Goal: Task Accomplishment & Management: Manage account settings

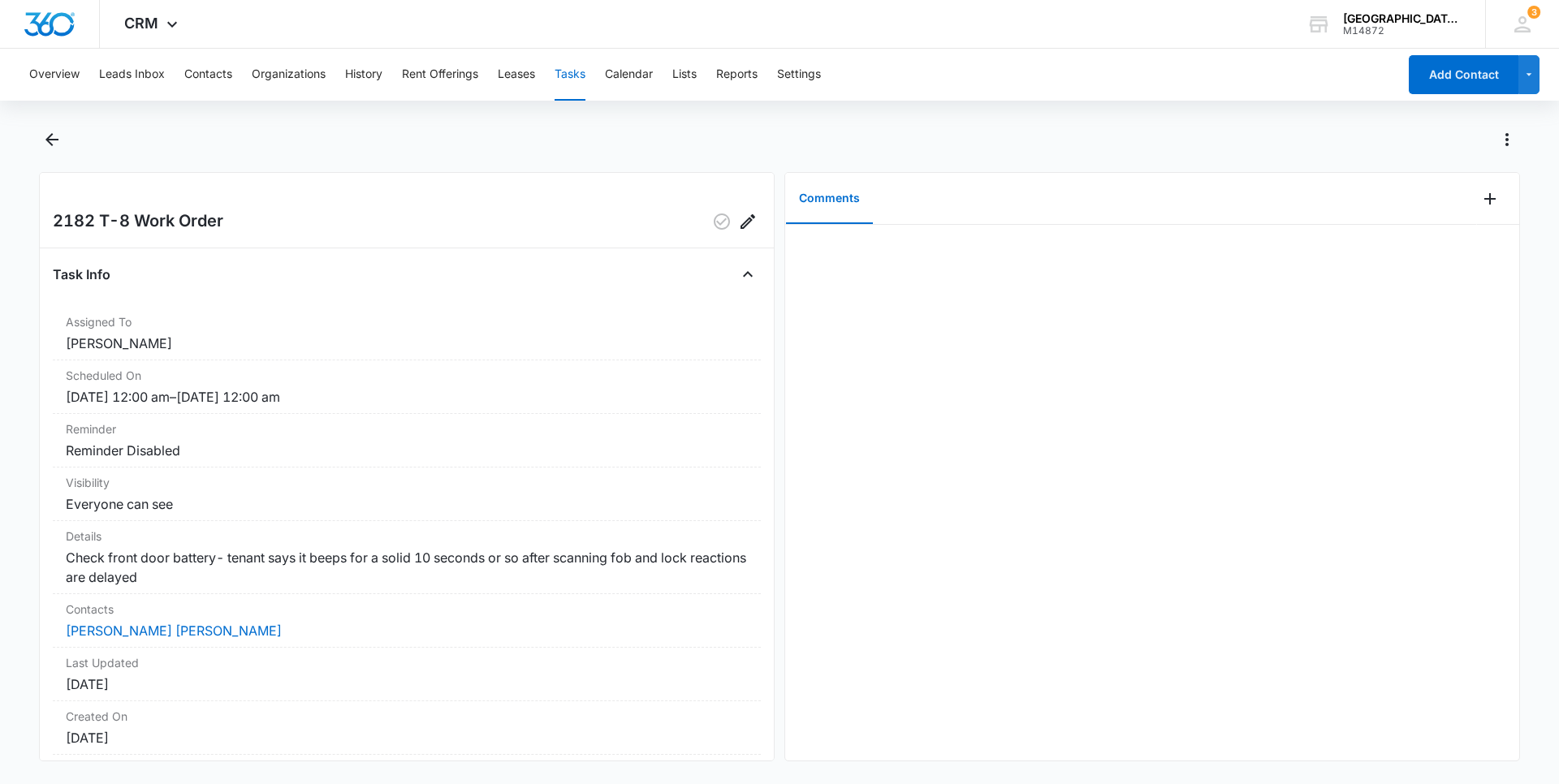
scroll to position [106, 0]
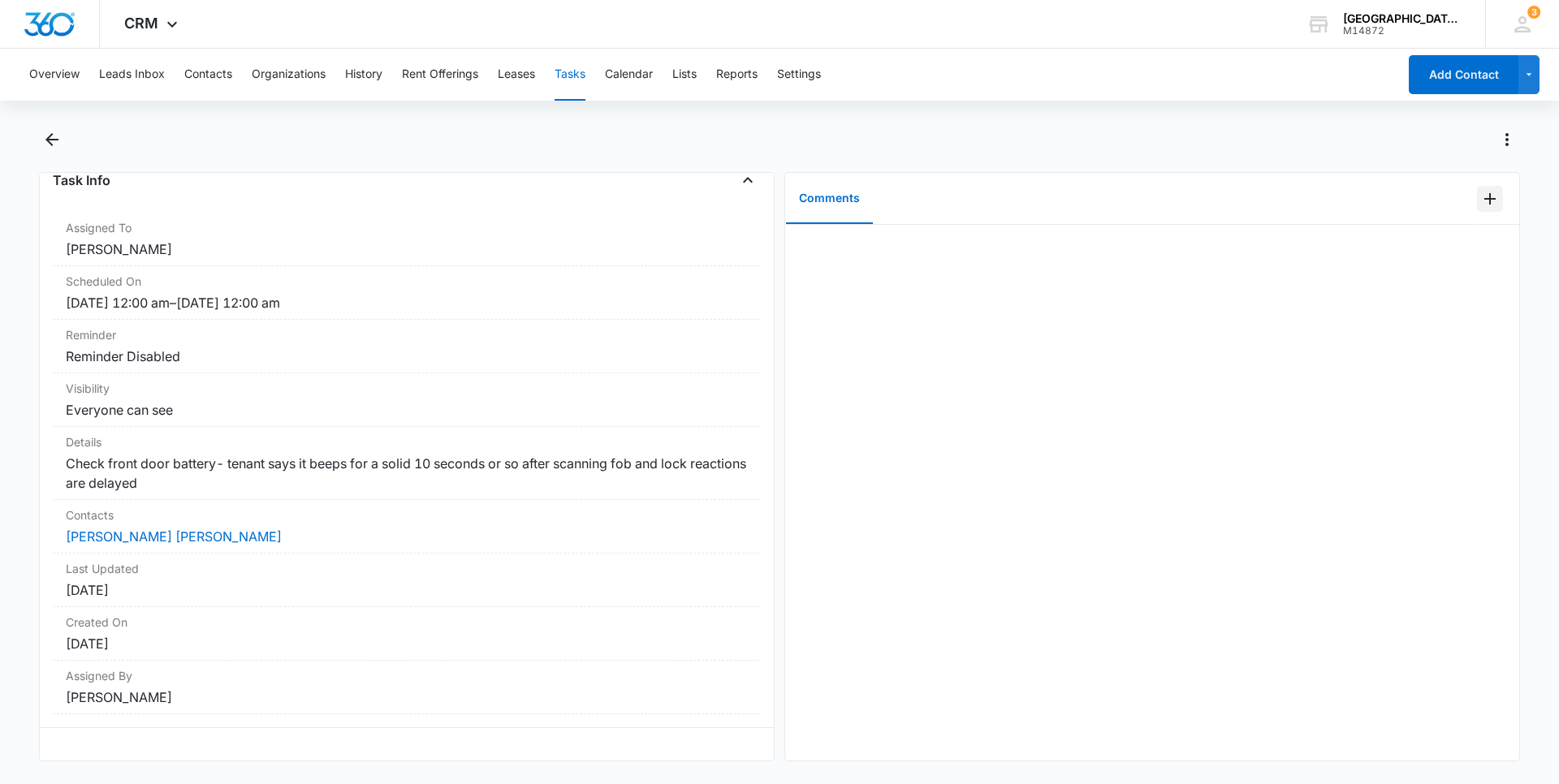
click at [1480, 201] on icon "Add Comment" at bounding box center [1489, 199] width 19 height 19
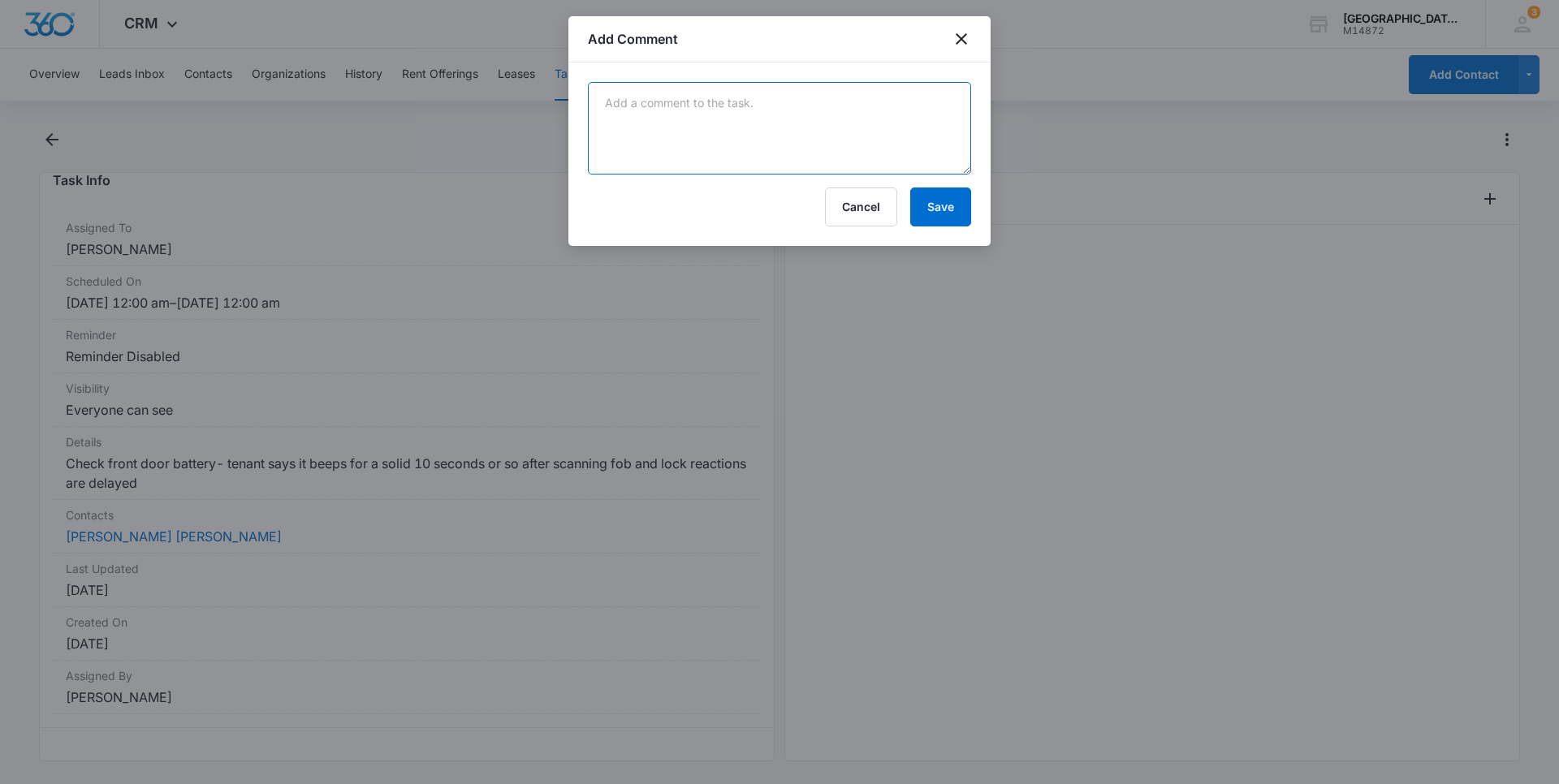
click at [758, 116] on textarea at bounding box center [780, 129] width 383 height 93
type textarea "batteries are good at 68% - synced lock without beeper and then with beeper to …"
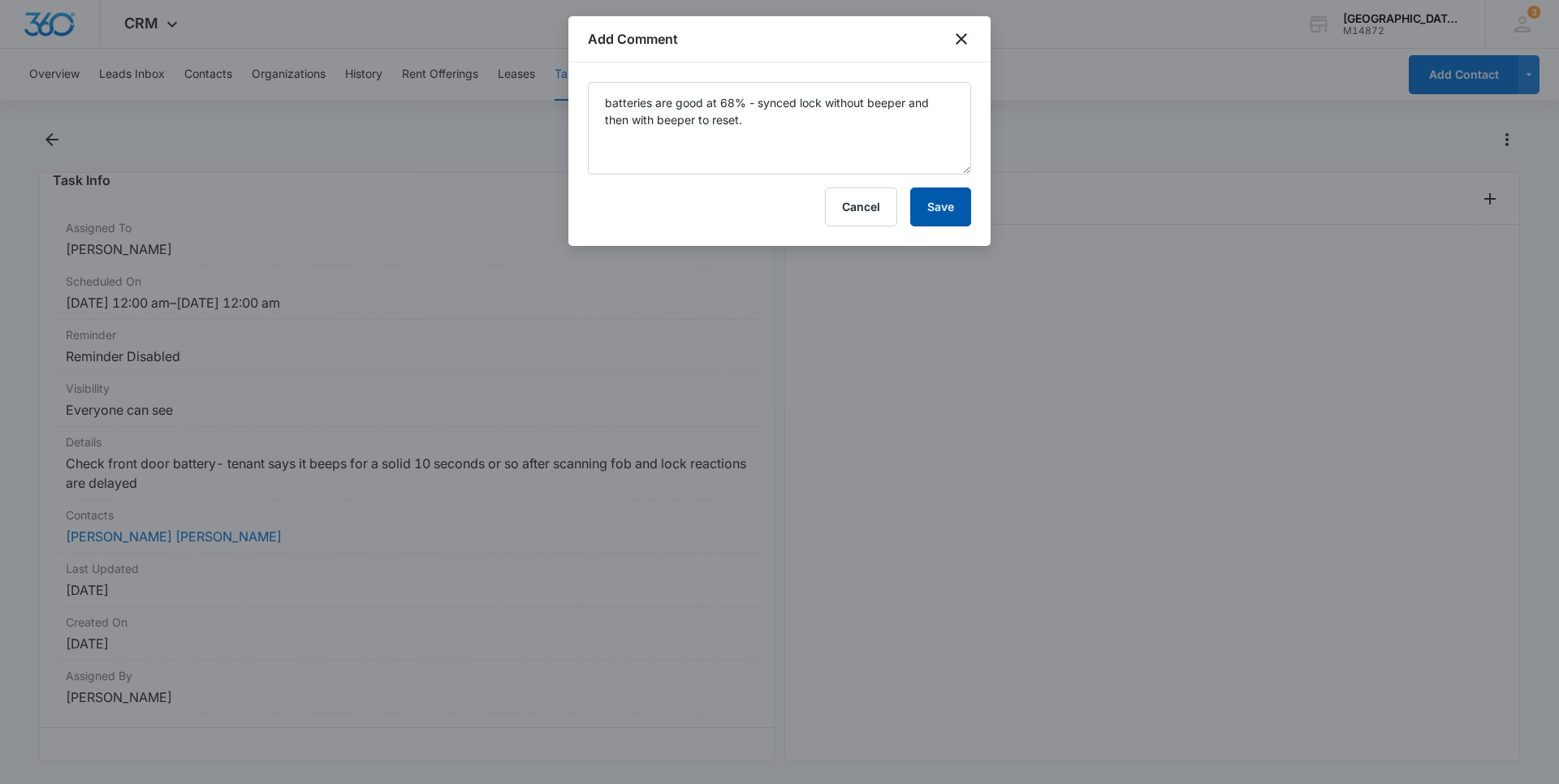
click at [939, 194] on button "Save" at bounding box center [940, 207] width 61 height 39
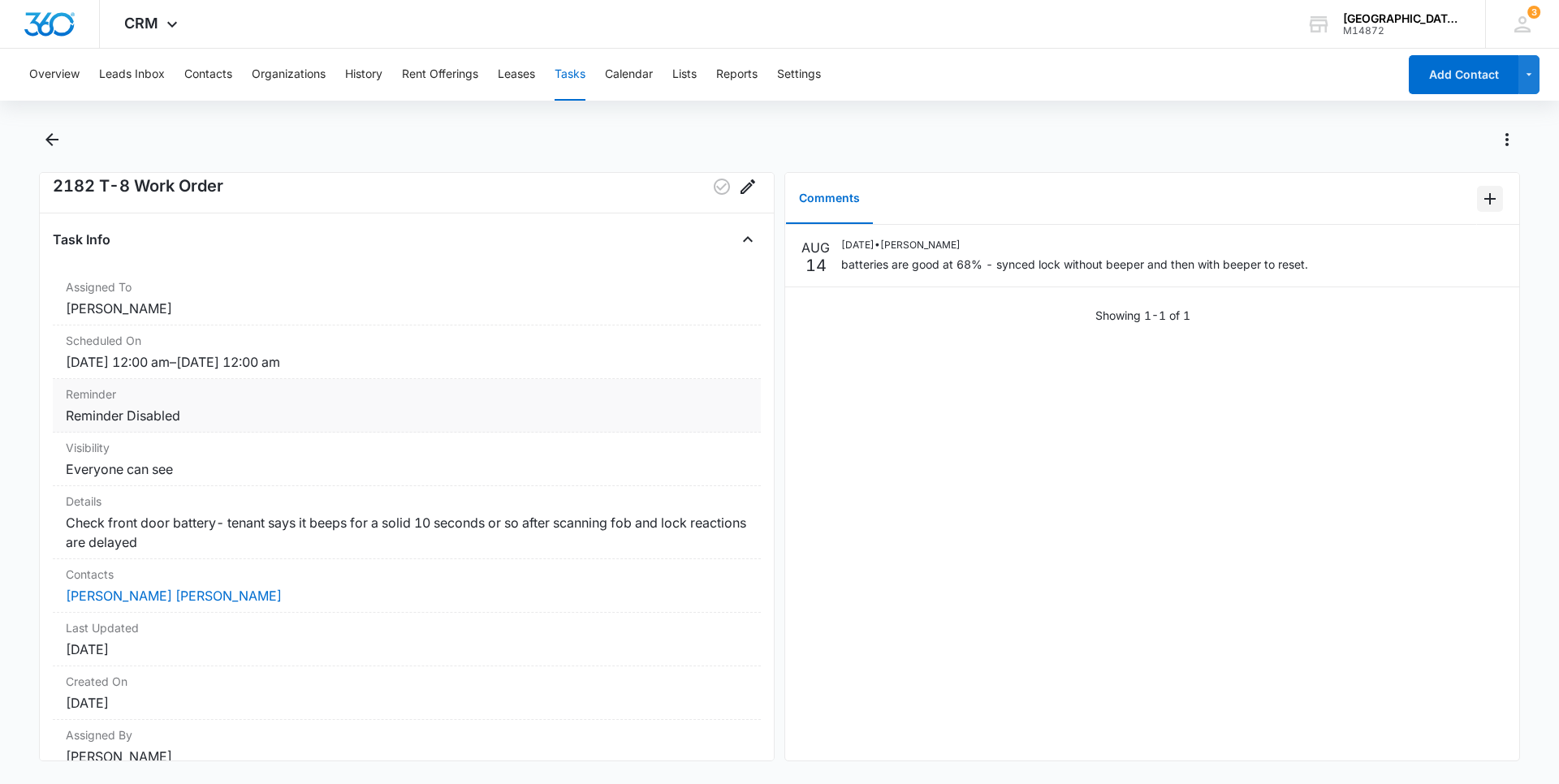
scroll to position [0, 0]
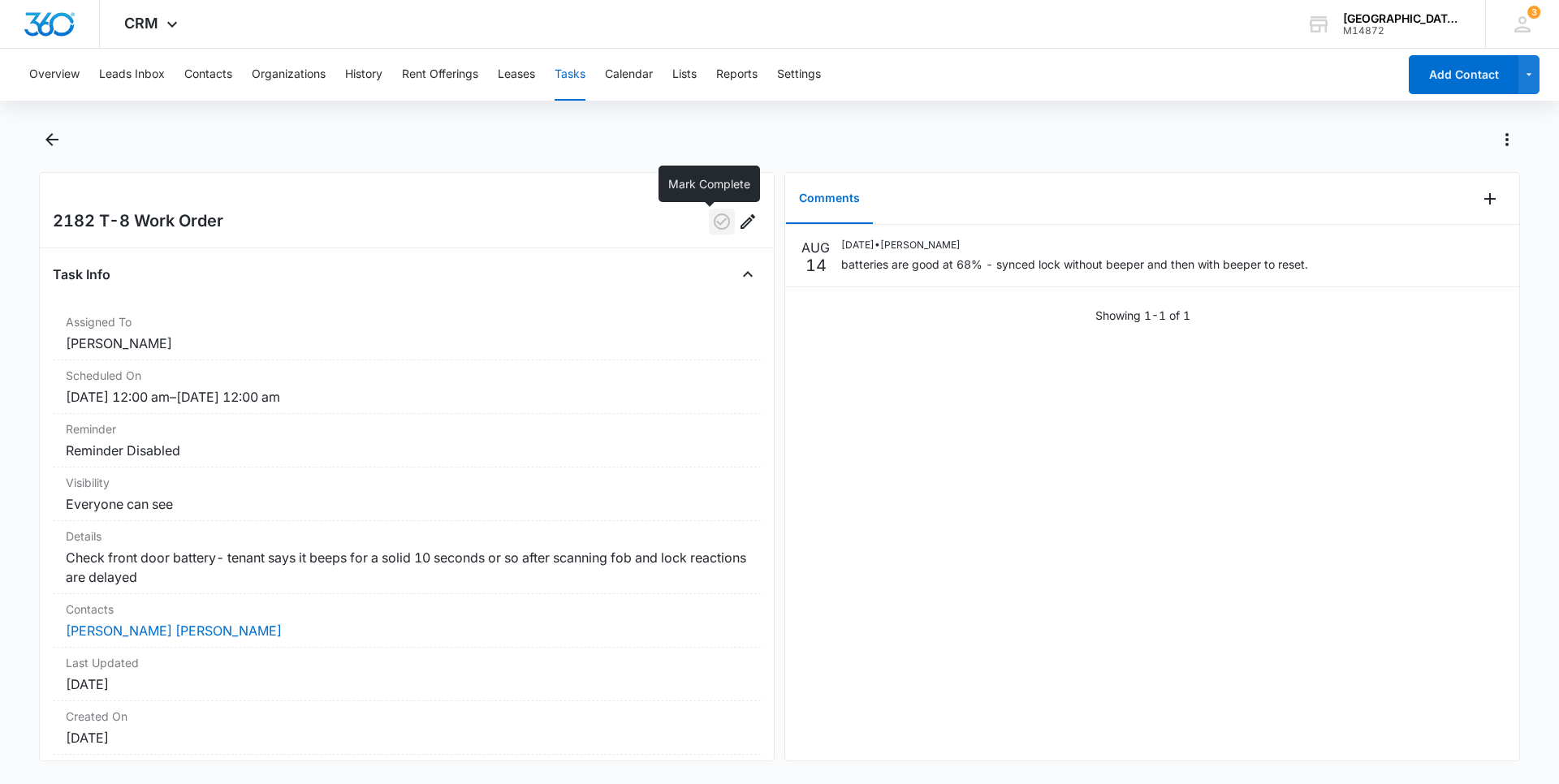
click at [712, 220] on icon "button" at bounding box center [721, 221] width 19 height 19
click at [49, 142] on icon "Back" at bounding box center [51, 139] width 13 height 13
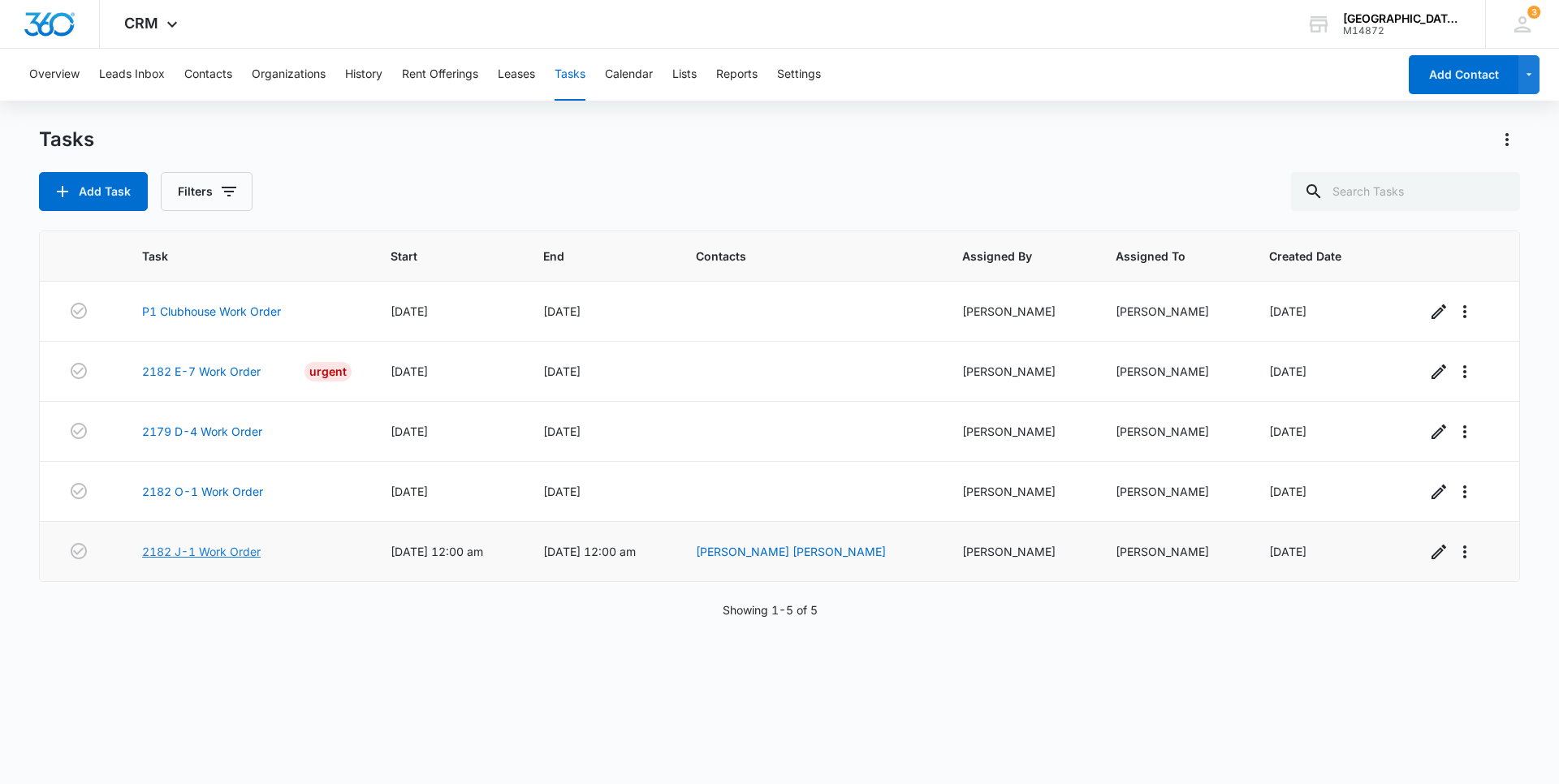
click at [215, 551] on link "2182 J-1 Work Order" at bounding box center [201, 552] width 119 height 17
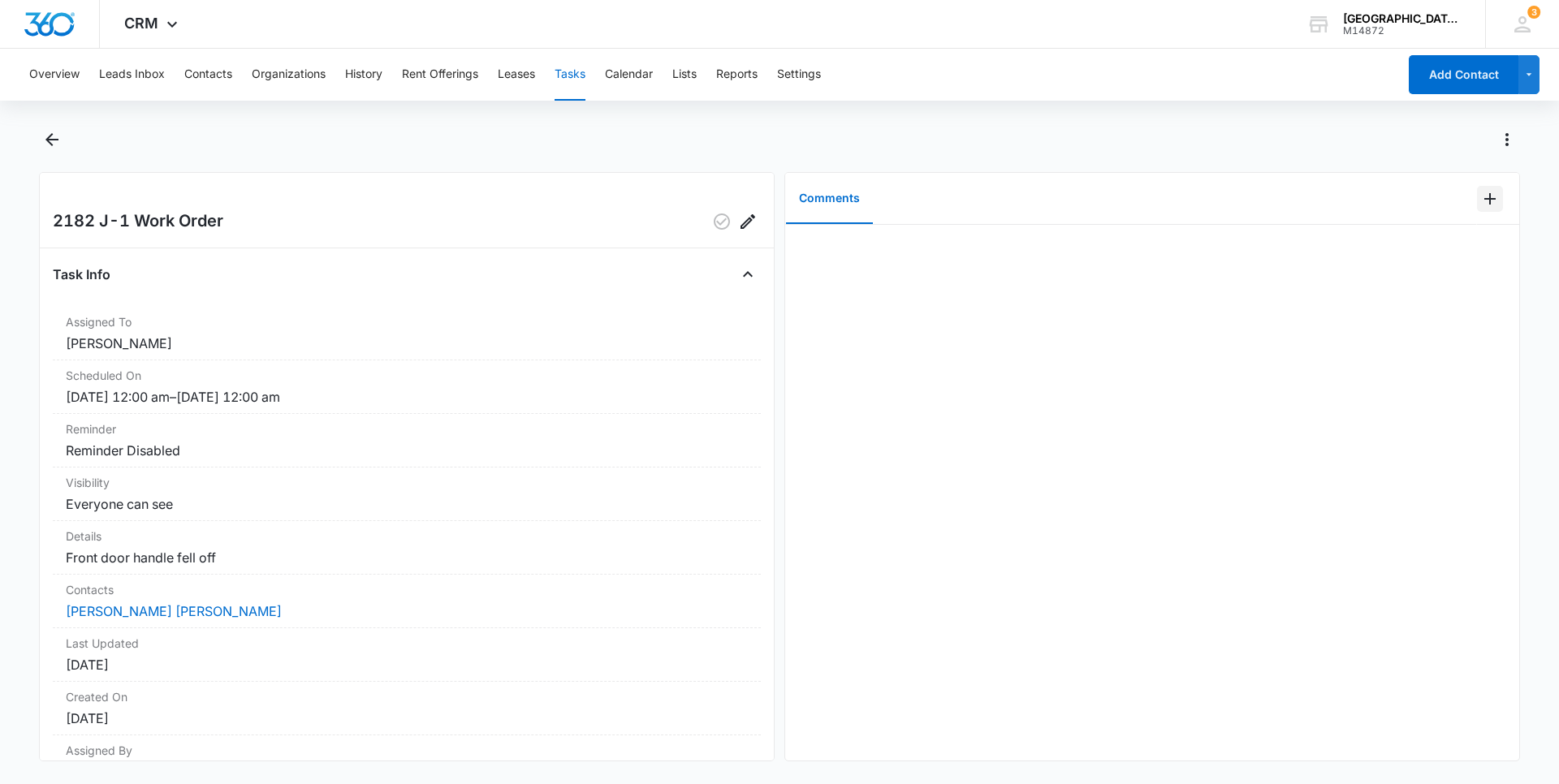
click at [1483, 201] on icon "Add Comment" at bounding box center [1489, 199] width 19 height 19
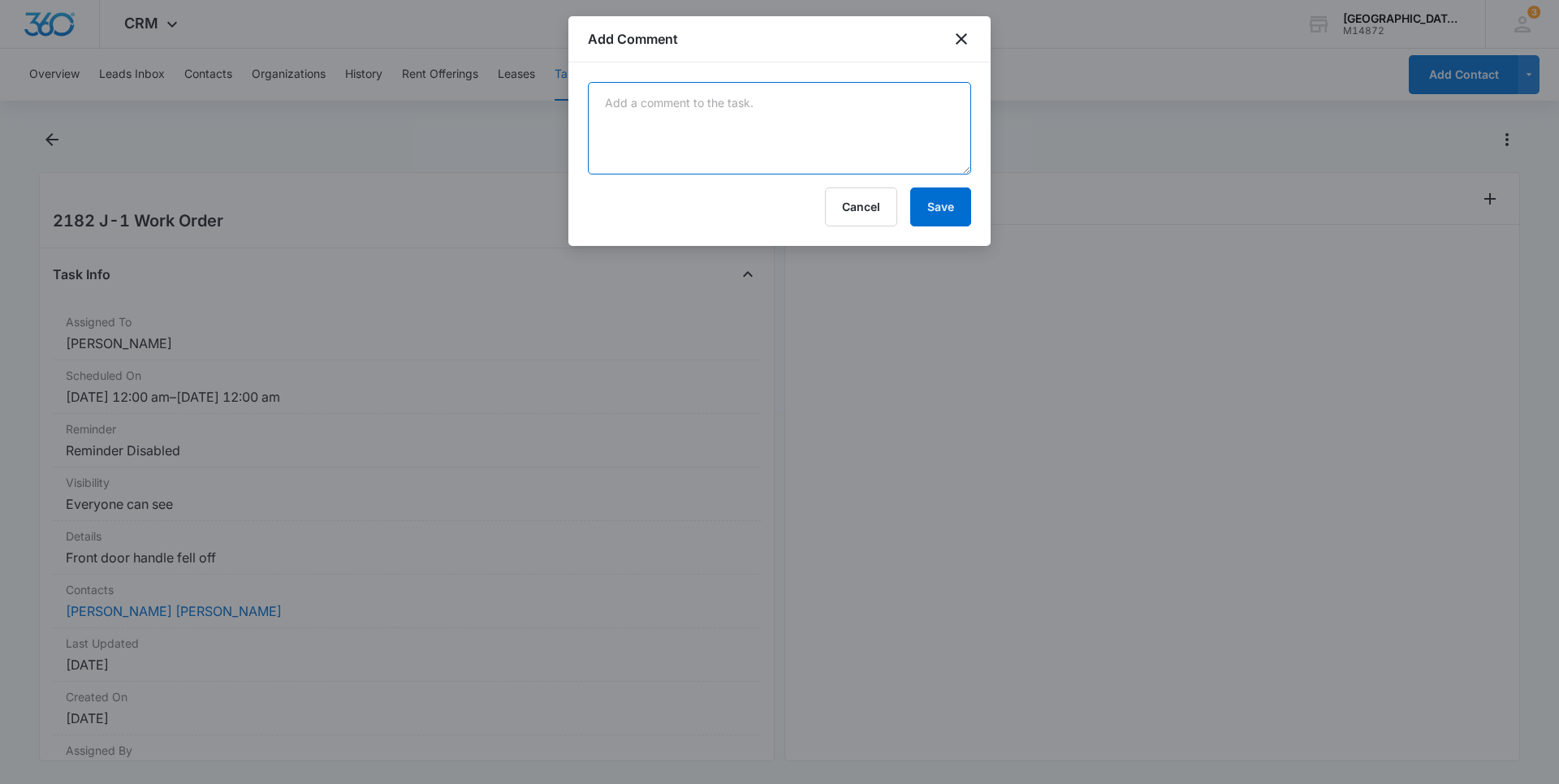
click at [671, 131] on textarea at bounding box center [780, 129] width 383 height 93
type textarea "replaced front door handle."
click at [957, 212] on button "Save" at bounding box center [940, 207] width 61 height 39
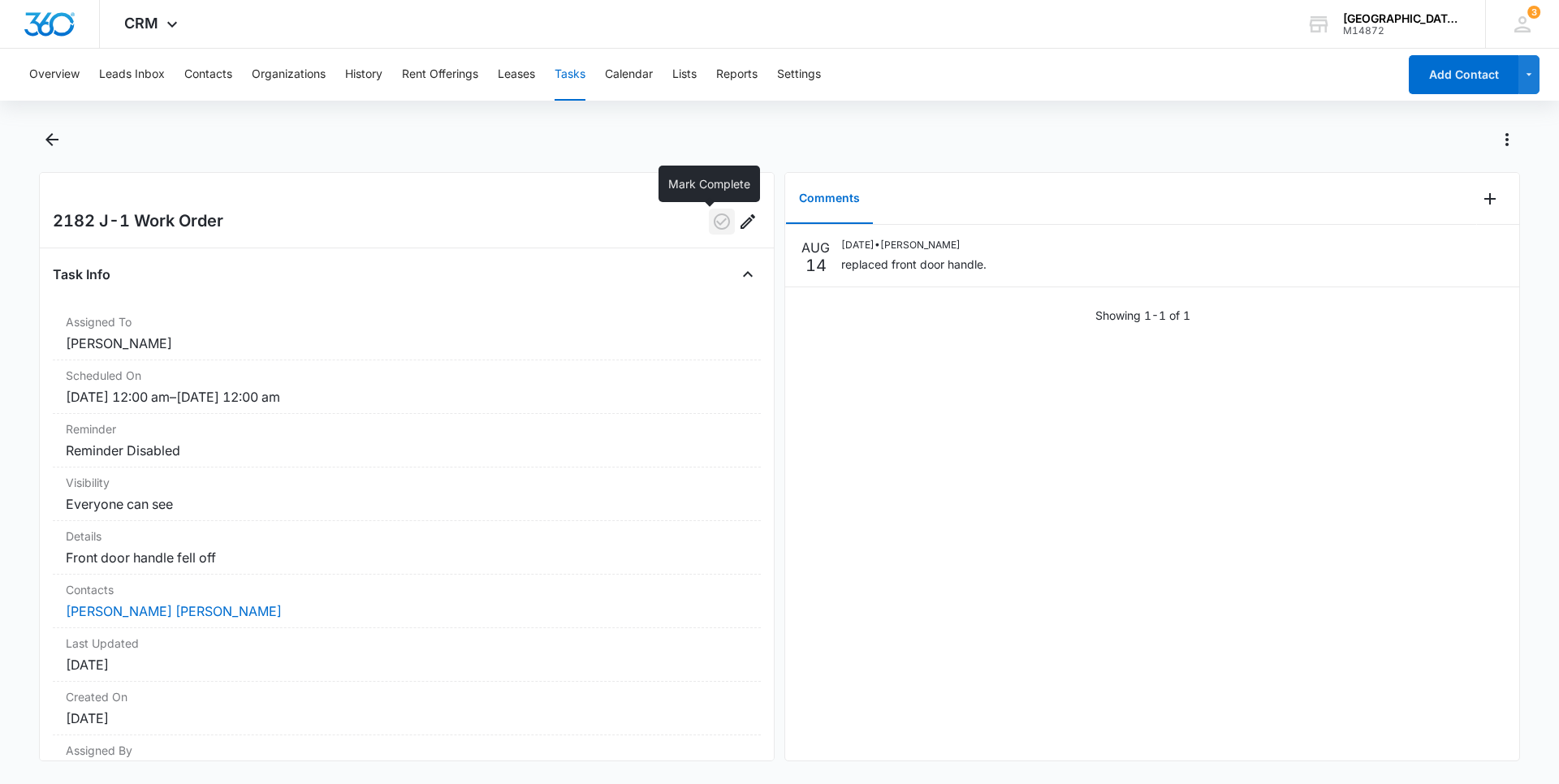
click at [716, 220] on icon "button" at bounding box center [721, 221] width 16 height 16
click at [48, 133] on icon "Back" at bounding box center [52, 139] width 19 height 19
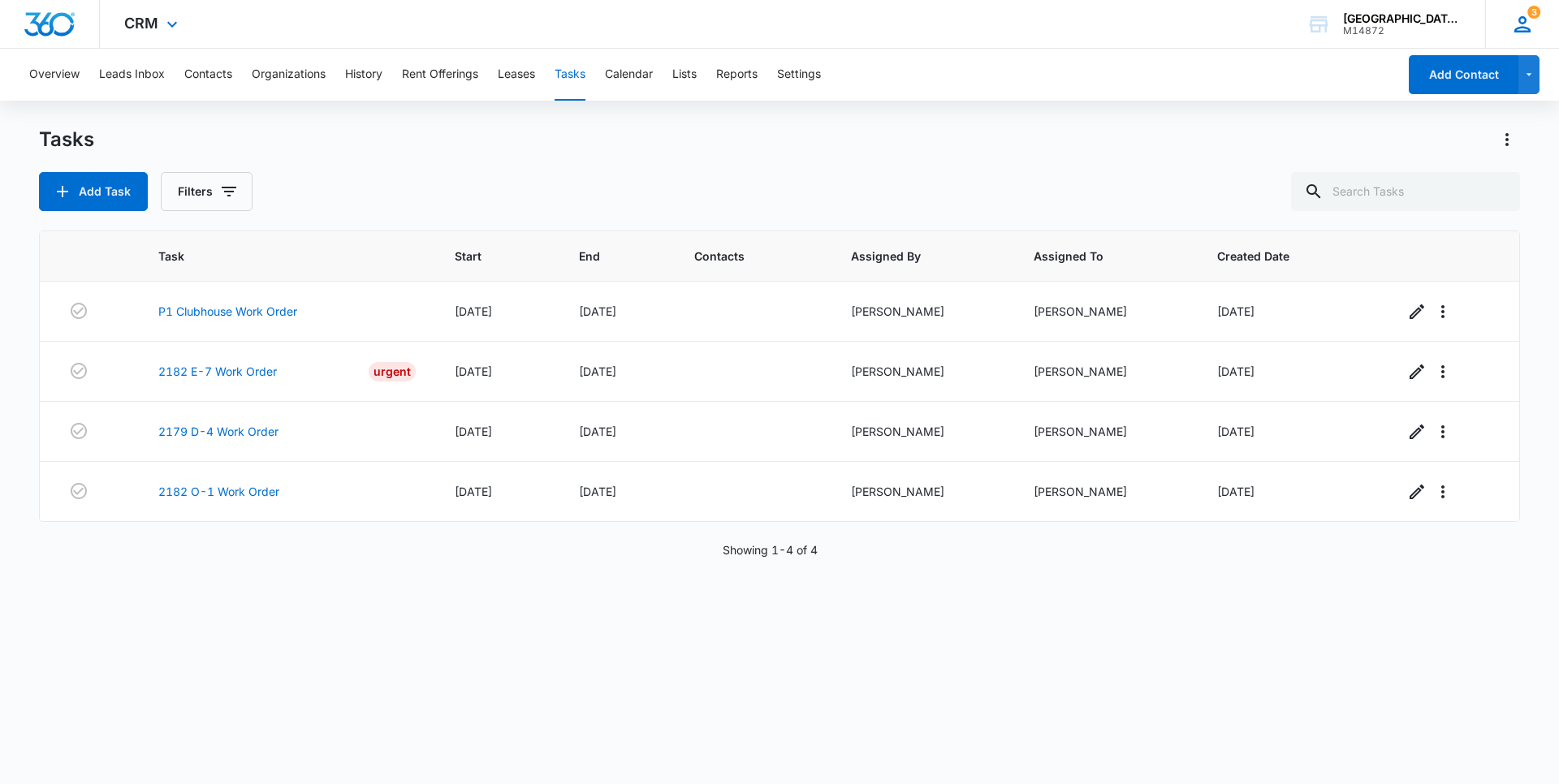
click at [1528, 10] on span "3" at bounding box center [1533, 12] width 13 height 13
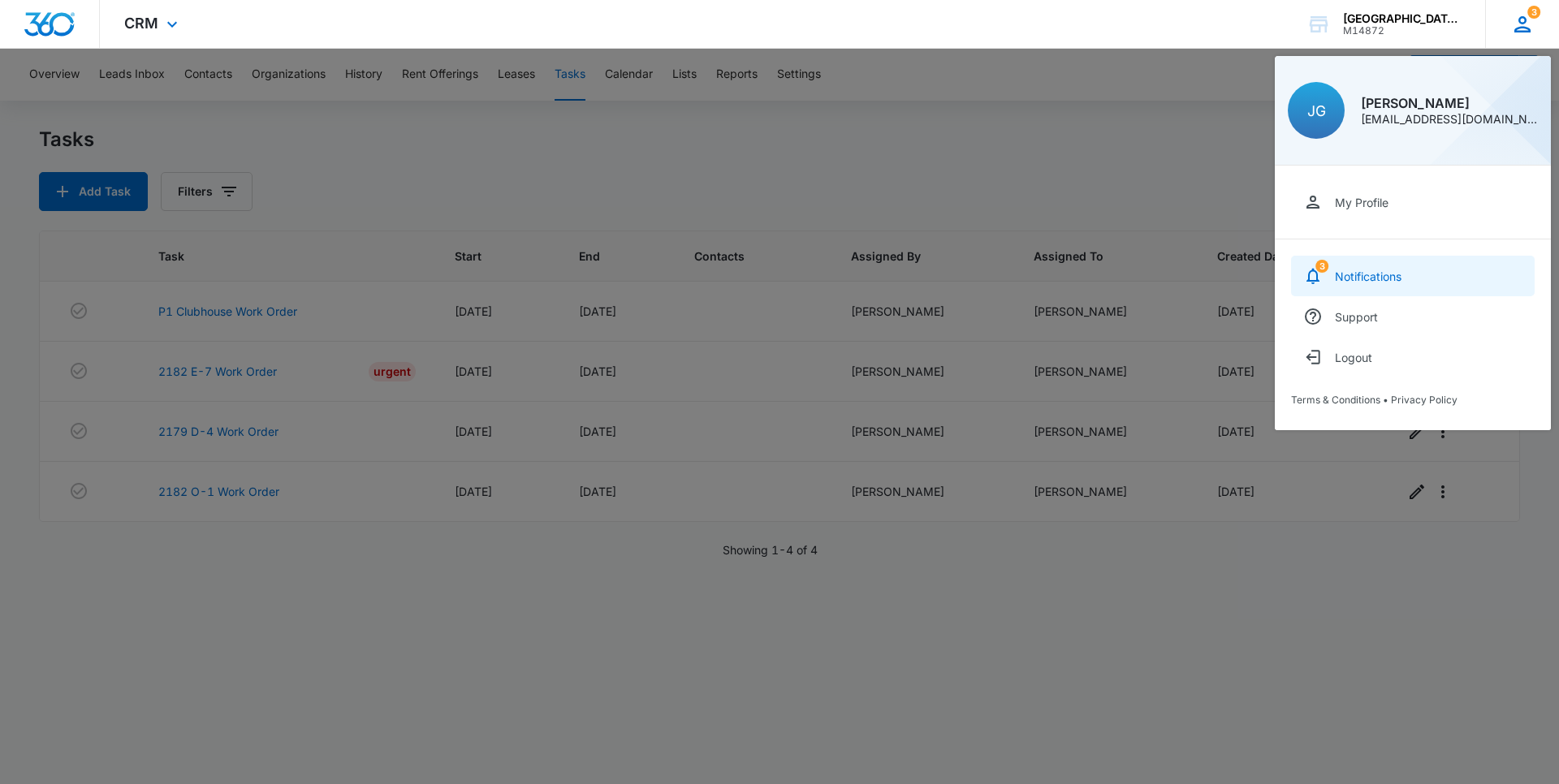
click at [1387, 276] on div "Notifications" at bounding box center [1368, 276] width 67 height 14
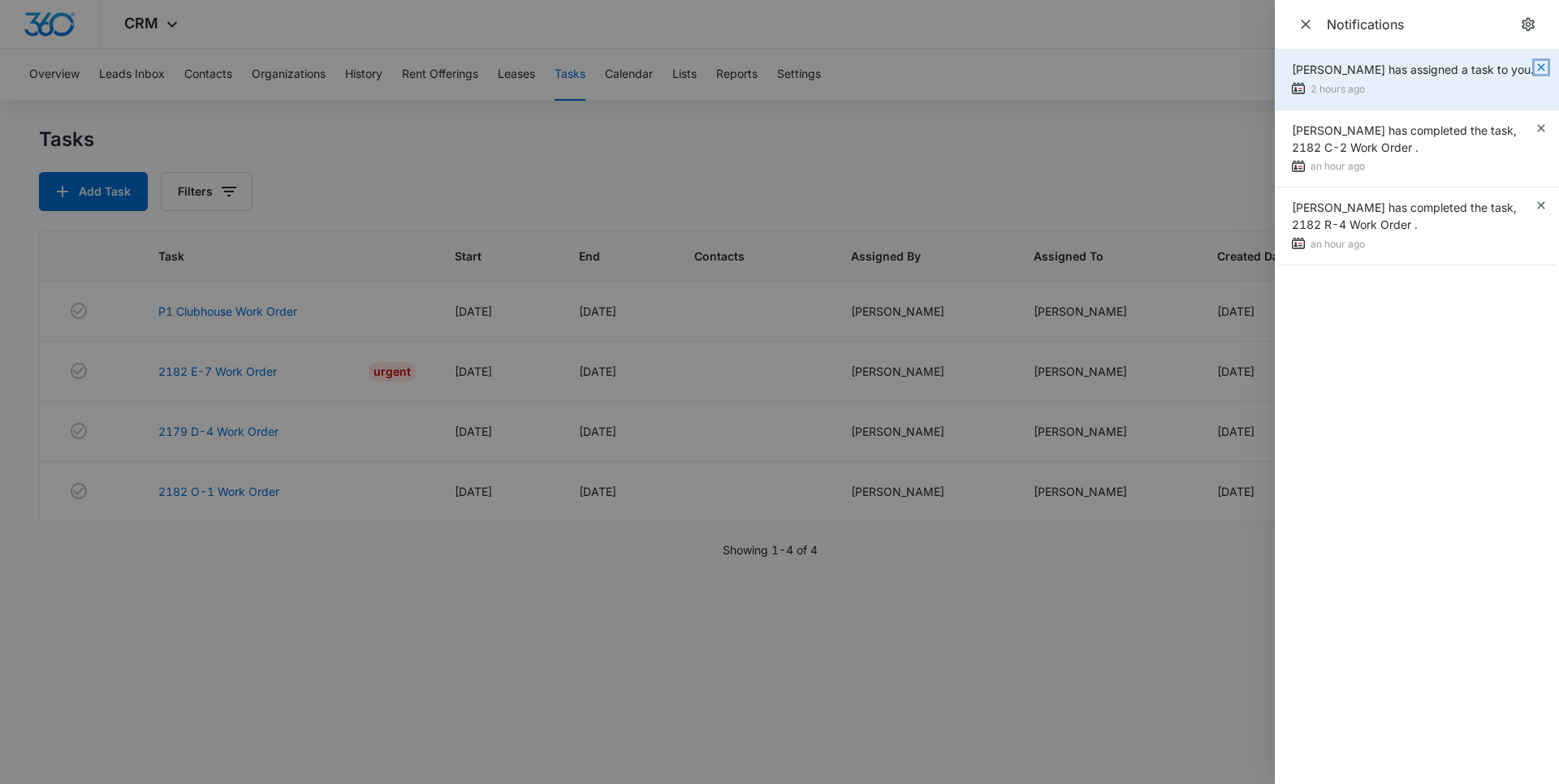
click at [1542, 68] on icon "button" at bounding box center [1540, 67] width 13 height 13
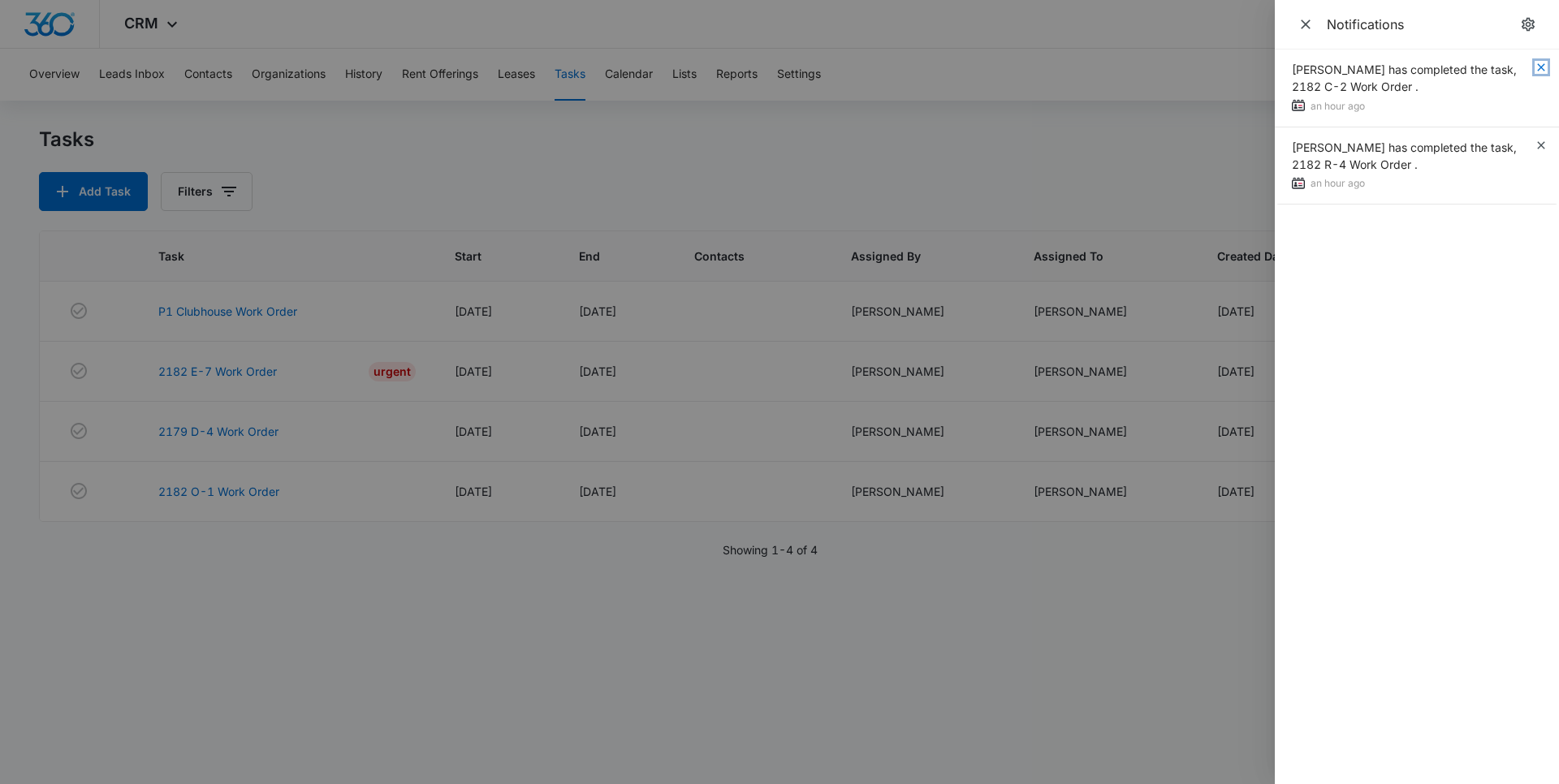
click at [1542, 68] on icon "button" at bounding box center [1540, 67] width 13 height 13
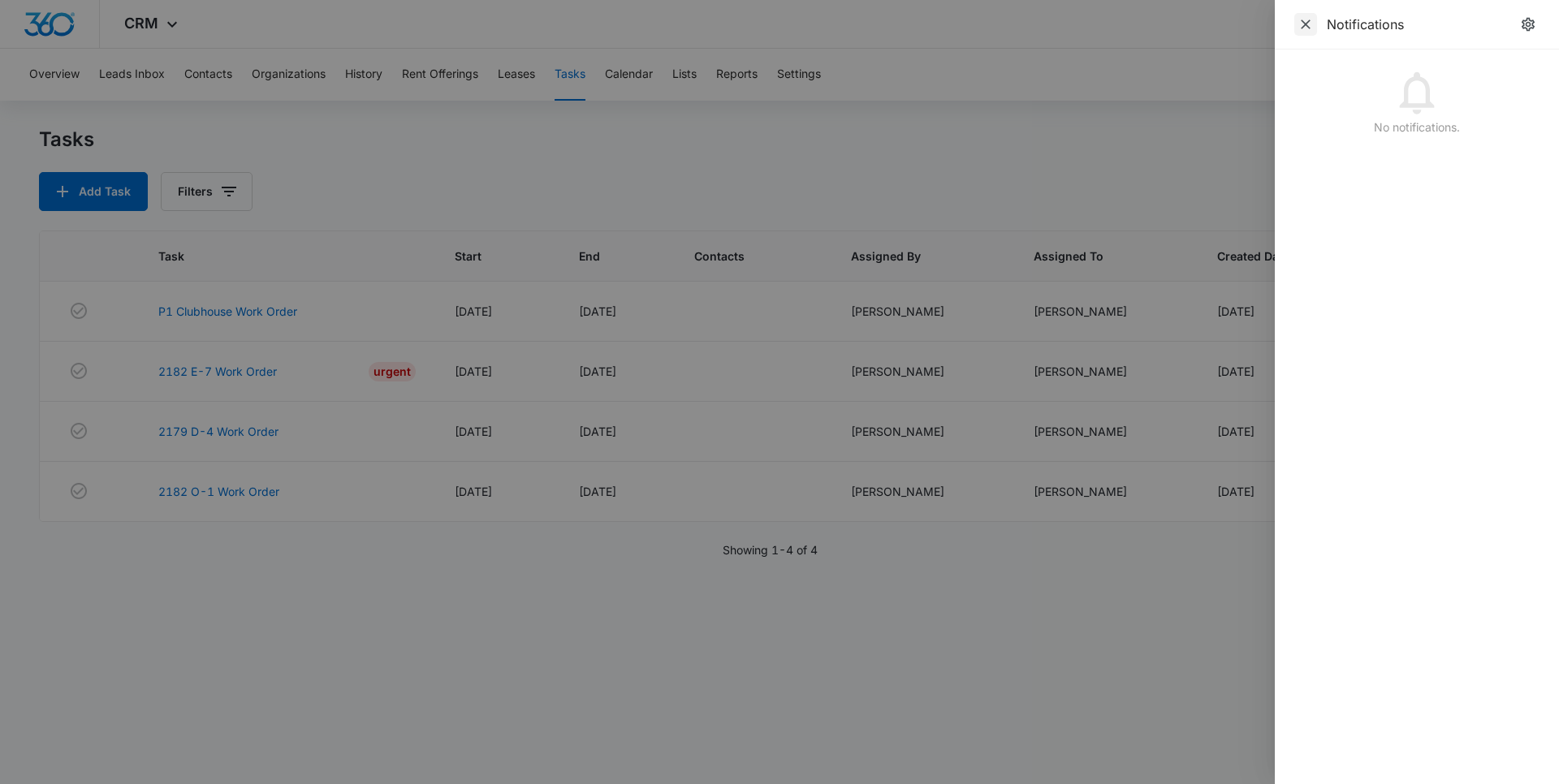
click at [1312, 18] on icon "Close" at bounding box center [1305, 24] width 16 height 16
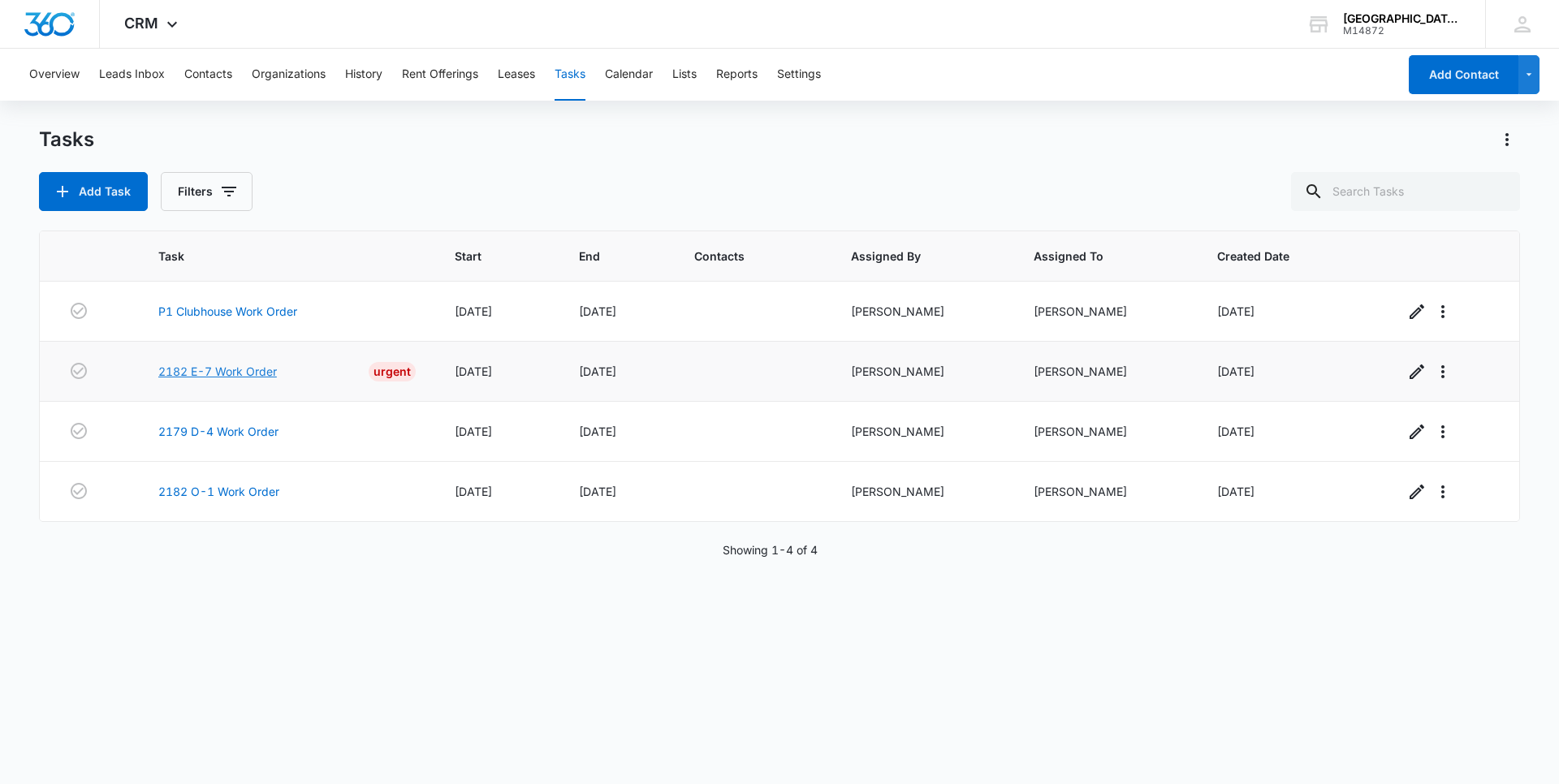
click at [237, 371] on link "2182 E-7 Work Order" at bounding box center [218, 371] width 119 height 17
